Goal: Task Accomplishment & Management: Complete application form

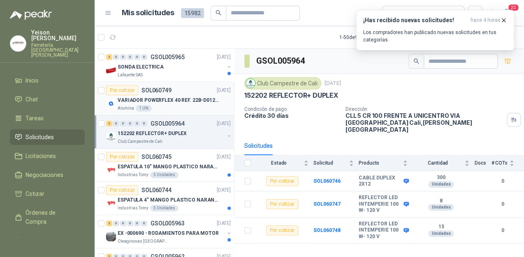
click at [167, 103] on p "VARIADOR POWERFLEX 40 REF. 22B-D012N104" at bounding box center [169, 101] width 102 height 8
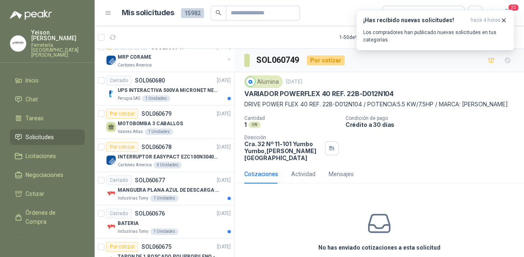
scroll to position [810, 0]
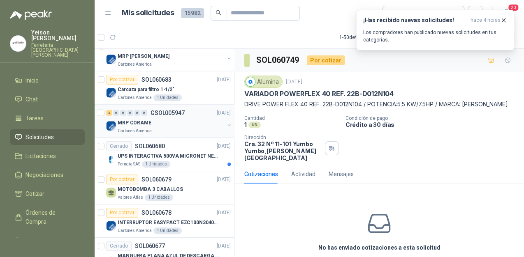
click at [182, 123] on div "MRP CORAME" at bounding box center [171, 123] width 107 height 10
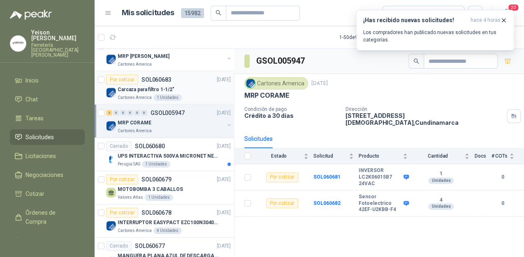
click at [179, 91] on div "Carcaza para filtro 1-1/2"" at bounding box center [174, 90] width 113 height 10
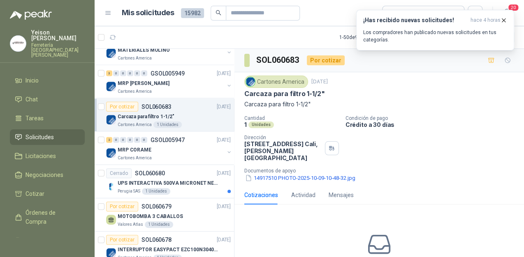
scroll to position [744, 0]
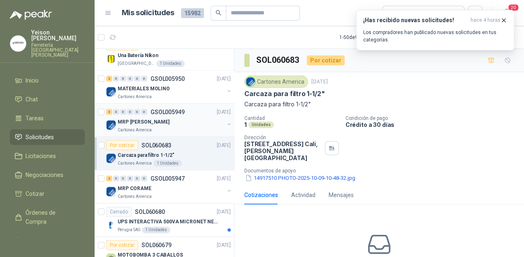
click at [163, 127] on div "Cartones America" at bounding box center [171, 130] width 107 height 7
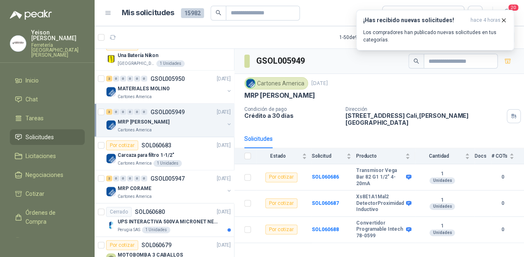
scroll to position [679, 0]
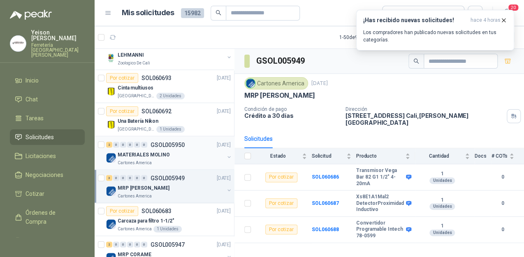
click at [148, 156] on div "MATERIALES MOLINO" at bounding box center [171, 155] width 107 height 10
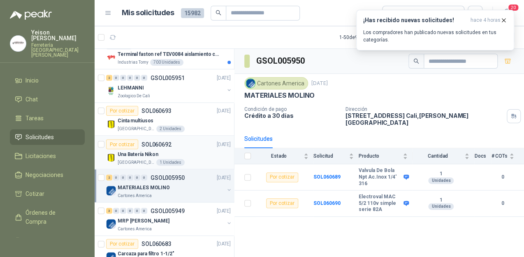
scroll to position [613, 0]
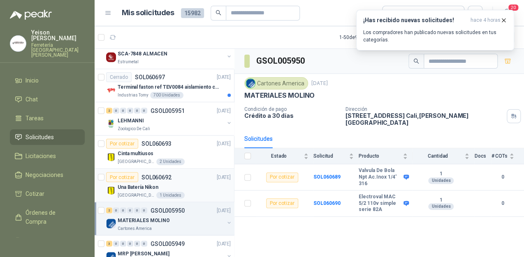
click at [178, 183] on div "Una Batería Nikon" at bounding box center [174, 187] width 113 height 10
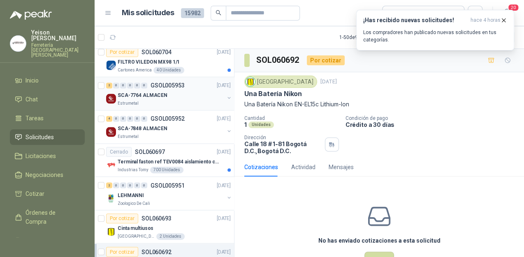
scroll to position [481, 0]
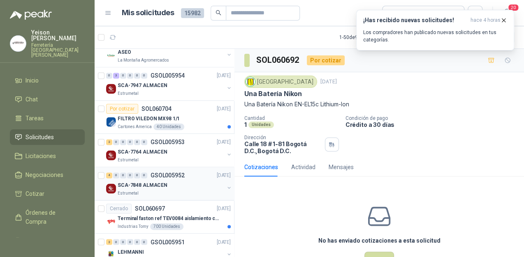
click at [166, 181] on div "SCA-7848 ALMACEN" at bounding box center [171, 186] width 107 height 10
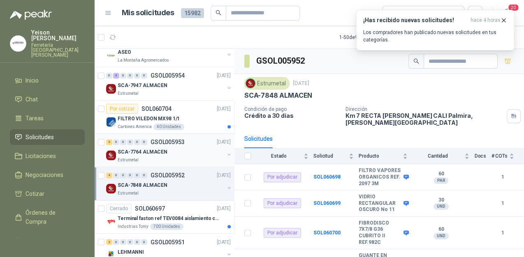
click at [163, 157] on div "Estrumetal" at bounding box center [171, 160] width 107 height 7
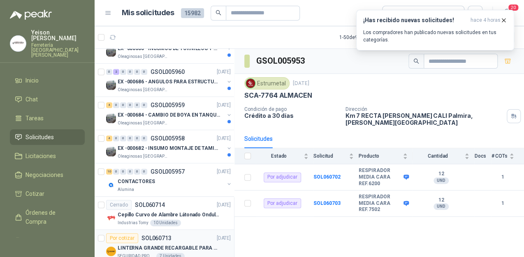
scroll to position [251, 0]
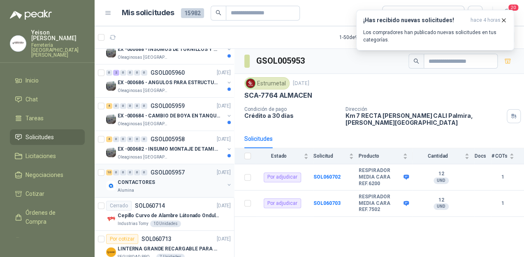
click at [177, 184] on div "CONTACTORES" at bounding box center [171, 183] width 107 height 10
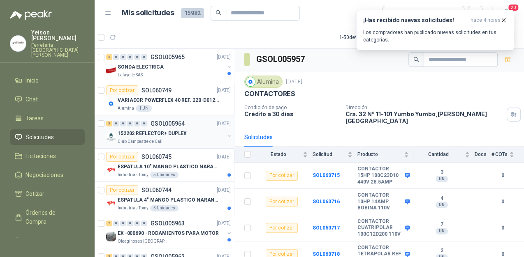
click at [160, 137] on div "152202 REFLECTOR+ DUPLEX" at bounding box center [171, 134] width 107 height 10
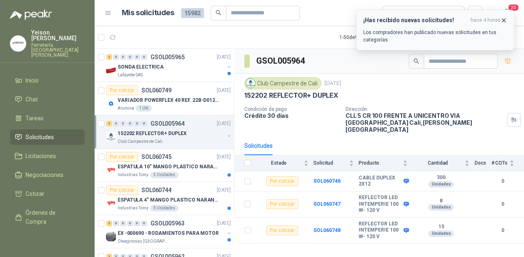
click at [504, 16] on button "¡Has recibido nuevas solicitudes! hace 4 horas Los compradores han publicado nu…" at bounding box center [435, 30] width 158 height 41
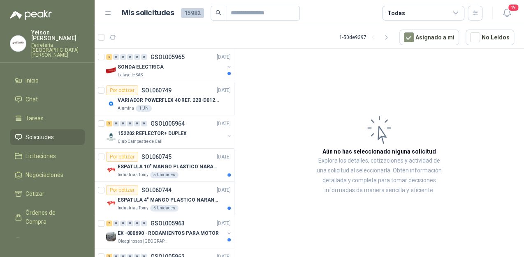
click at [507, 59] on article "Aún no has seleccionado niguna solicitud Explora los detalles, cotizaciones y a…" at bounding box center [379, 154] width 290 height 211
click at [160, 138] on div "152202 REFLECTOR+ DUPLEX" at bounding box center [171, 134] width 107 height 10
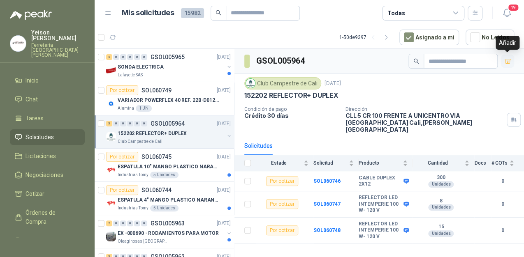
click at [510, 65] on button "button" at bounding box center [507, 61] width 13 height 13
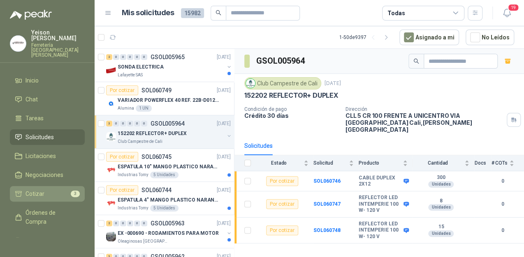
click at [62, 190] on li "Cotizar 3" at bounding box center [47, 194] width 65 height 9
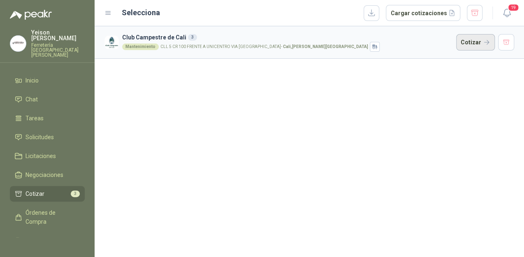
click at [469, 42] on button "Cotizar" at bounding box center [475, 42] width 39 height 16
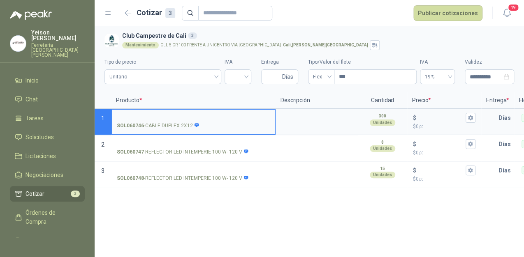
click at [167, 117] on input "SOL060746 - CABLE DUPLEX 2X12" at bounding box center [193, 118] width 153 height 6
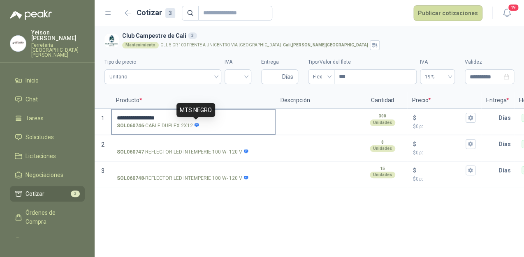
click at [197, 125] on icon at bounding box center [197, 125] width 5 height 4
click at [197, 121] on input "**********" at bounding box center [193, 118] width 153 height 6
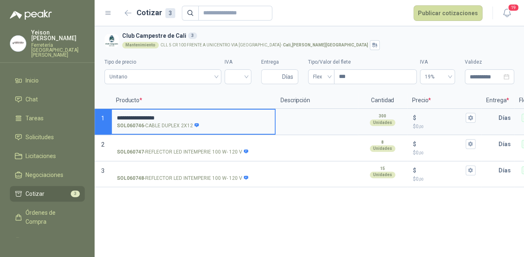
drag, startPoint x: 141, startPoint y: 113, endPoint x: 138, endPoint y: 118, distance: 5.7
click at [138, 118] on input "**********" at bounding box center [193, 118] width 153 height 6
click at [142, 117] on input "**********" at bounding box center [193, 118] width 153 height 6
type input "**********"
click at [179, 116] on input "**********" at bounding box center [193, 118] width 153 height 6
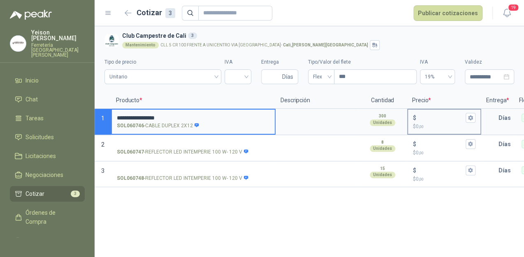
click at [428, 117] on input "$ $ 0 ,00" at bounding box center [441, 118] width 46 height 6
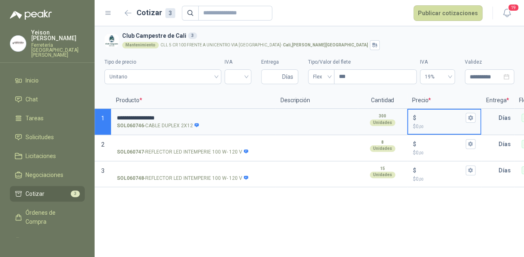
click at [430, 117] on input "$ $ 0 ,00" at bounding box center [441, 118] width 46 height 6
type input "*****"
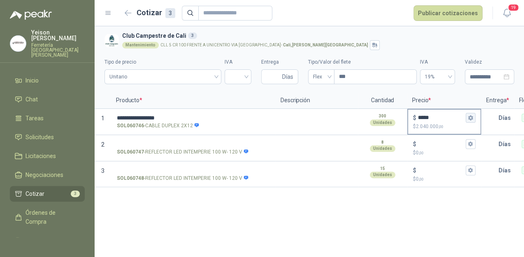
click at [473, 120] on icon "button" at bounding box center [470, 117] width 5 height 5
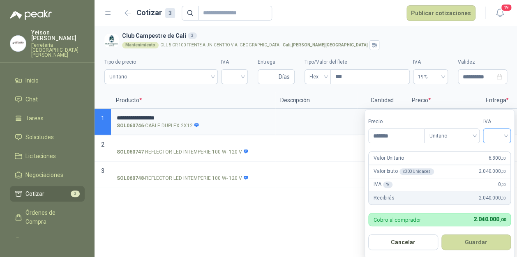
click at [505, 132] on input "search" at bounding box center [497, 135] width 18 height 12
click at [498, 152] on div "19%" at bounding box center [499, 153] width 15 height 9
drag, startPoint x: 482, startPoint y: 241, endPoint x: 479, endPoint y: 239, distance: 4.4
click at [482, 241] on button "Guardar" at bounding box center [477, 243] width 71 height 16
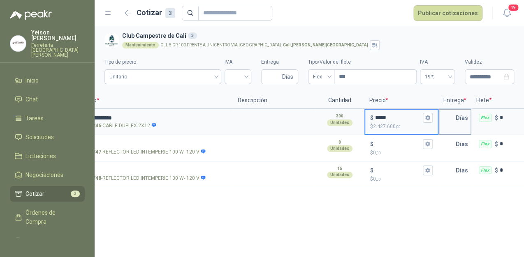
scroll to position [0, 49]
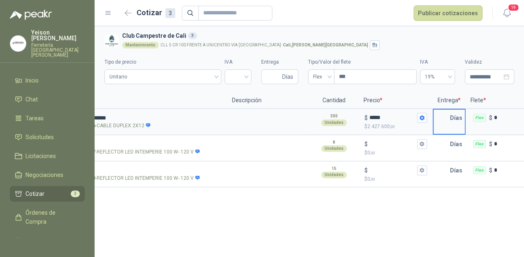
click at [437, 118] on input "text" at bounding box center [441, 118] width 16 height 16
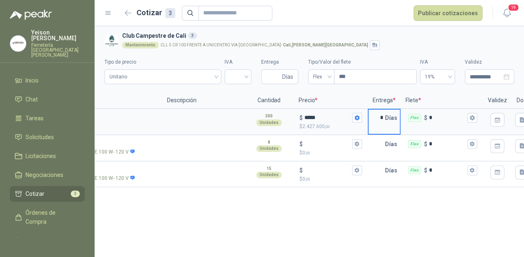
scroll to position [0, 115]
type input "*"
click at [473, 119] on icon "button" at bounding box center [470, 117] width 5 height 5
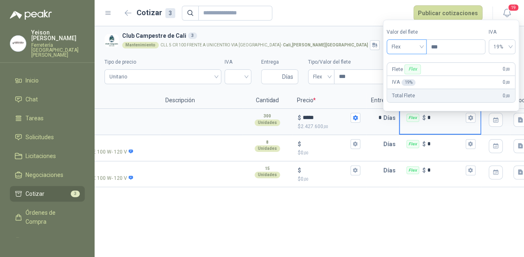
click at [422, 46] on span "Flex" at bounding box center [406, 47] width 30 height 12
click at [402, 76] on div "Incluido" at bounding box center [407, 77] width 29 height 9
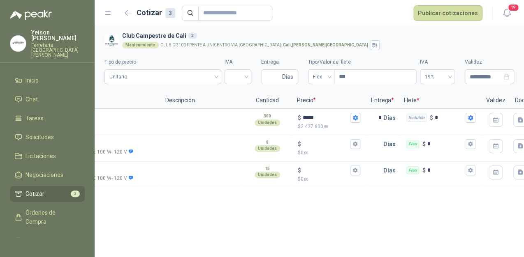
scroll to position [0, 0]
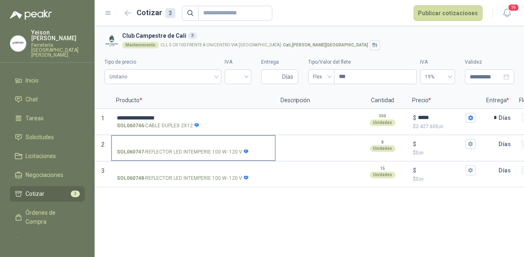
click at [176, 141] on input "SOL060747 - REFLECTOR LED INTEMPERIE 100 W- 120 V" at bounding box center [193, 144] width 153 height 6
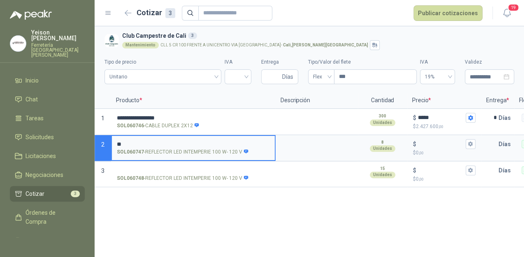
type input "*"
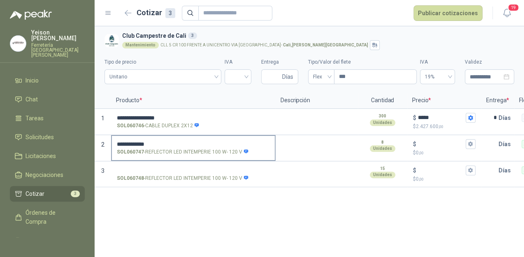
click at [168, 142] on input "**********" at bounding box center [193, 144] width 153 height 6
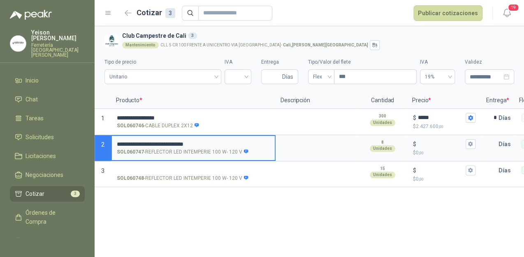
type input "**********"
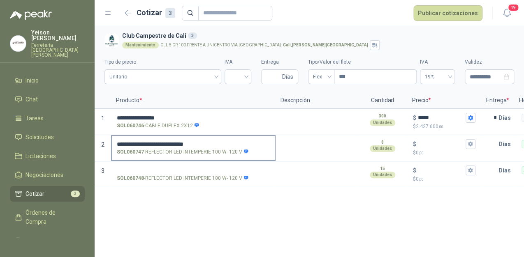
drag, startPoint x: 116, startPoint y: 142, endPoint x: 206, endPoint y: 143, distance: 90.1
click at [205, 144] on label "**********" at bounding box center [193, 147] width 163 height 23
click at [205, 144] on input "**********" at bounding box center [193, 144] width 153 height 6
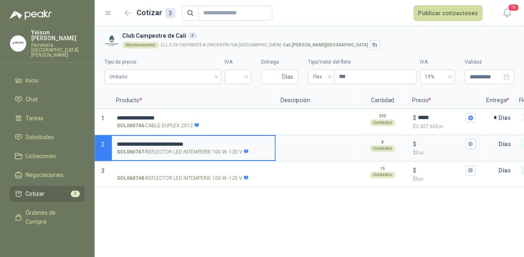
drag, startPoint x: 216, startPoint y: 142, endPoint x: 116, endPoint y: 137, distance: 99.6
click at [116, 137] on label "**********" at bounding box center [193, 147] width 163 height 23
click at [142, 163] on label "SOL060748 - REFLECTOR LED INTEMPERIE 100 W- 120 V" at bounding box center [193, 173] width 163 height 23
click at [142, 168] on input "SOL060748 - REFLECTOR LED INTEMPERIE 100 W- 120 V" at bounding box center [193, 171] width 153 height 6
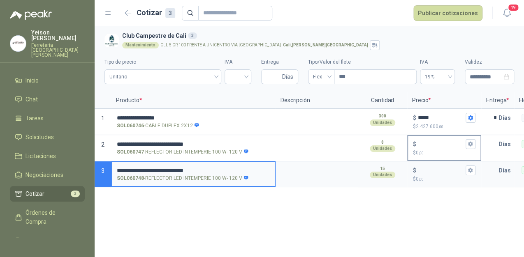
click at [422, 146] on input "$ $ 0 ,00" at bounding box center [441, 144] width 46 height 6
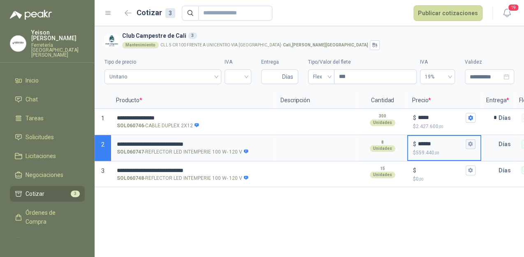
type input "******"
click at [468, 140] on button "$ ****** $ 559.440 ,00" at bounding box center [471, 144] width 10 height 10
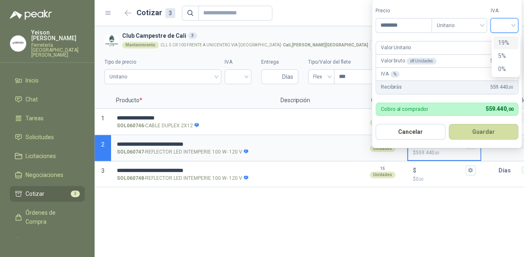
click at [513, 26] on input "search" at bounding box center [504, 25] width 18 height 12
click at [504, 44] on div "19%" at bounding box center [505, 42] width 15 height 9
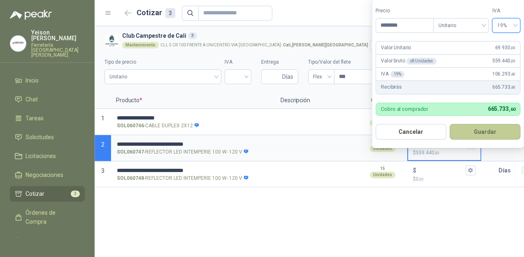
click at [490, 132] on button "Guardar" at bounding box center [484, 132] width 71 height 16
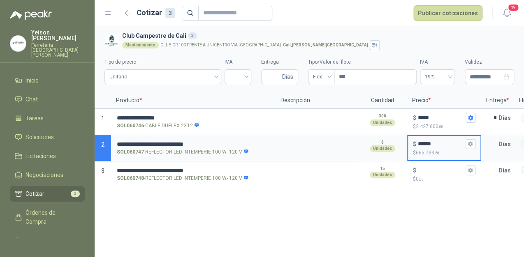
scroll to position [0, 99]
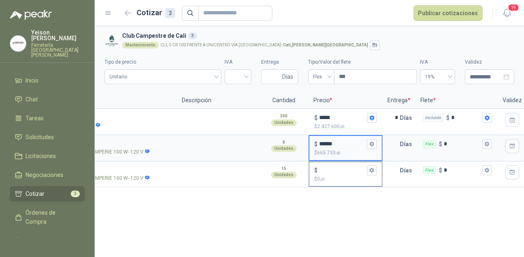
click at [329, 172] on input "$ $ 0 ,00" at bounding box center [342, 170] width 46 height 6
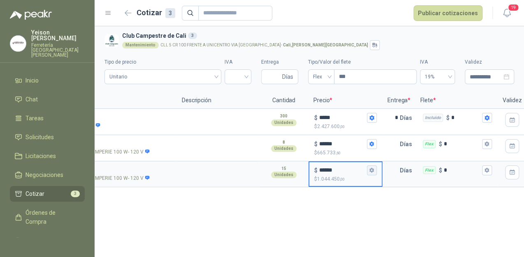
type input "******"
click at [370, 169] on icon "button" at bounding box center [371, 170] width 5 height 5
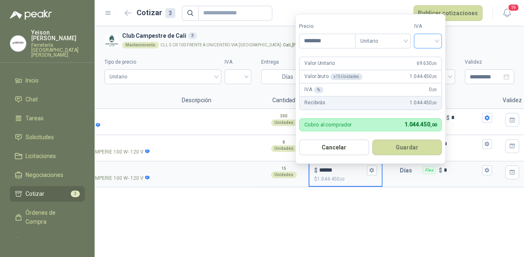
click at [434, 38] on input "search" at bounding box center [428, 40] width 18 height 12
click at [429, 56] on div "19%" at bounding box center [429, 57] width 15 height 9
click at [408, 148] on button "Guardar" at bounding box center [408, 148] width 71 height 16
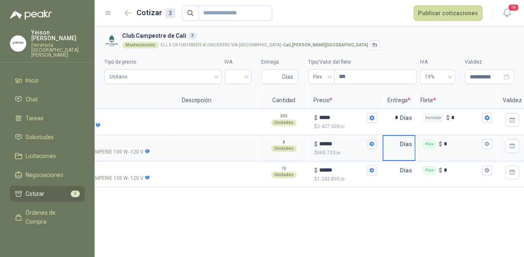
click at [398, 140] on input "text" at bounding box center [391, 144] width 16 height 16
type input "*"
click at [393, 165] on input "text" at bounding box center [391, 170] width 16 height 16
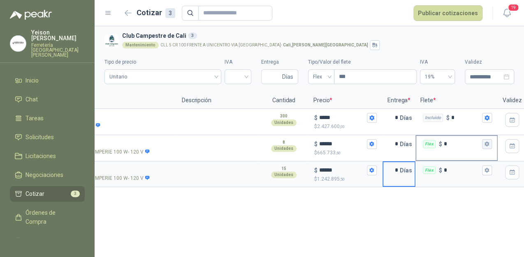
type input "*"
click at [484, 143] on icon "button" at bounding box center [486, 144] width 5 height 5
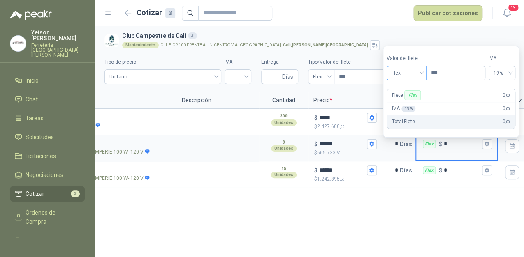
click at [420, 74] on span "Flex" at bounding box center [406, 73] width 30 height 12
click at [410, 102] on div "Incluido" at bounding box center [407, 103] width 29 height 9
click at [482, 170] on button "Flex $ *" at bounding box center [487, 171] width 10 height 10
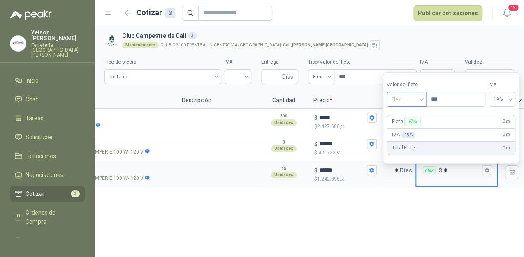
click at [422, 95] on span "Flex" at bounding box center [406, 99] width 30 height 12
click at [400, 133] on div "Incluido" at bounding box center [407, 129] width 29 height 9
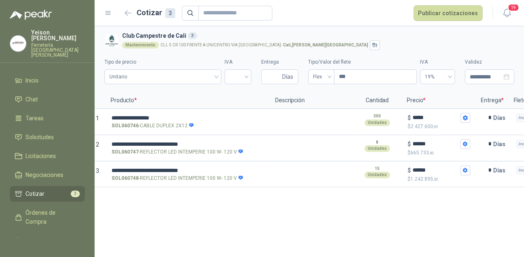
scroll to position [0, 0]
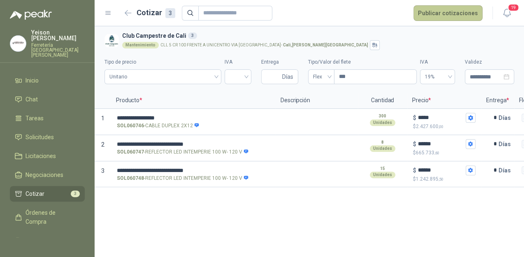
click at [440, 15] on button "Publicar cotizaciones" at bounding box center [447, 13] width 69 height 16
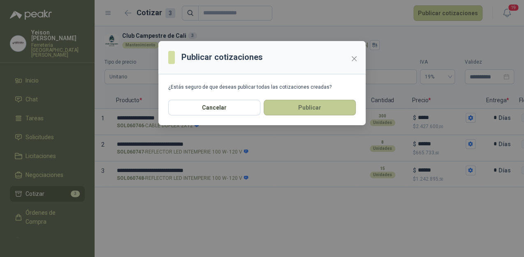
click at [288, 105] on button "Publicar" at bounding box center [310, 108] width 92 height 16
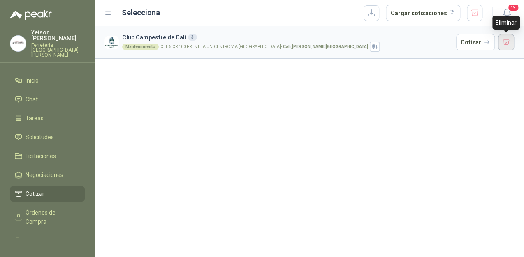
click at [505, 39] on button "button" at bounding box center [506, 42] width 16 height 16
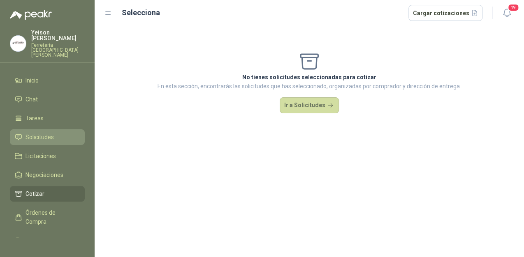
click at [44, 133] on span "Solicitudes" at bounding box center [39, 137] width 28 height 9
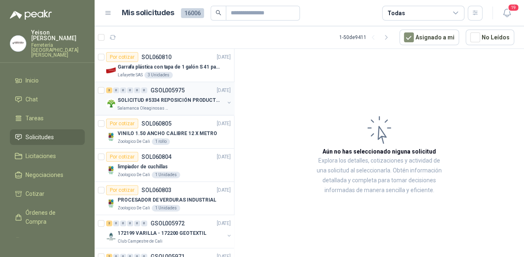
click at [171, 100] on p "SOLICITUD #5334 REPOSICIÓN PRODUCTOS" at bounding box center [169, 101] width 102 height 8
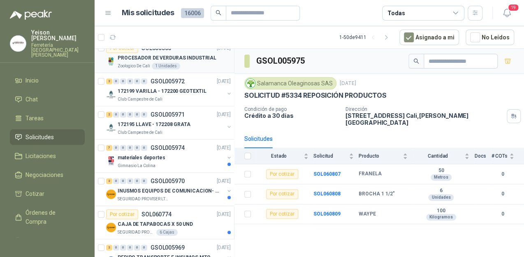
scroll to position [230, 0]
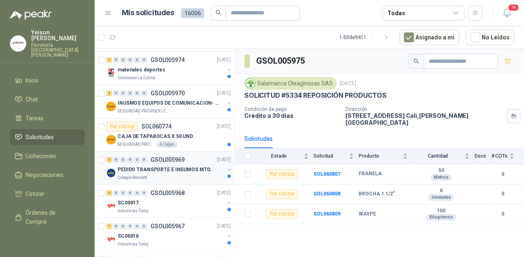
click at [181, 175] on div "Colegio Bennett" at bounding box center [171, 178] width 107 height 7
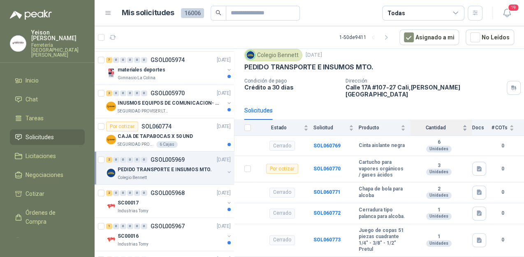
scroll to position [63, 0]
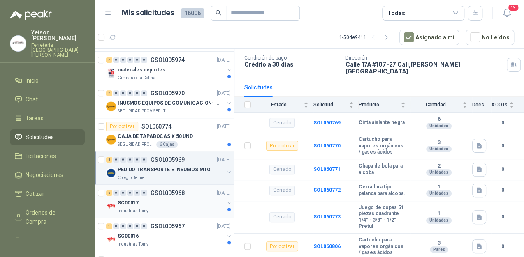
click at [161, 209] on div "Industrias Tomy" at bounding box center [171, 211] width 107 height 7
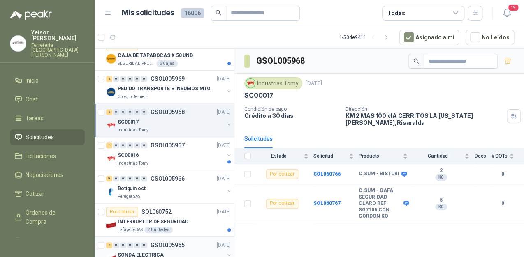
scroll to position [329, 0]
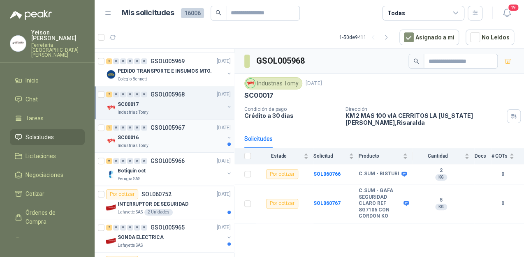
click at [185, 135] on div "SC00016" at bounding box center [171, 138] width 107 height 10
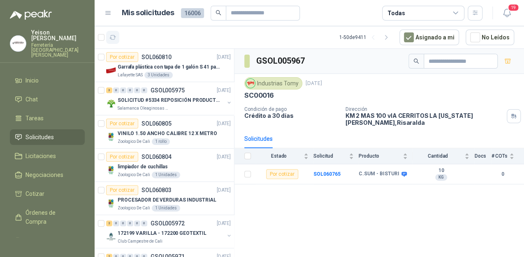
click at [112, 38] on icon "button" at bounding box center [112, 37] width 7 height 7
